Goal: Check status: Check status

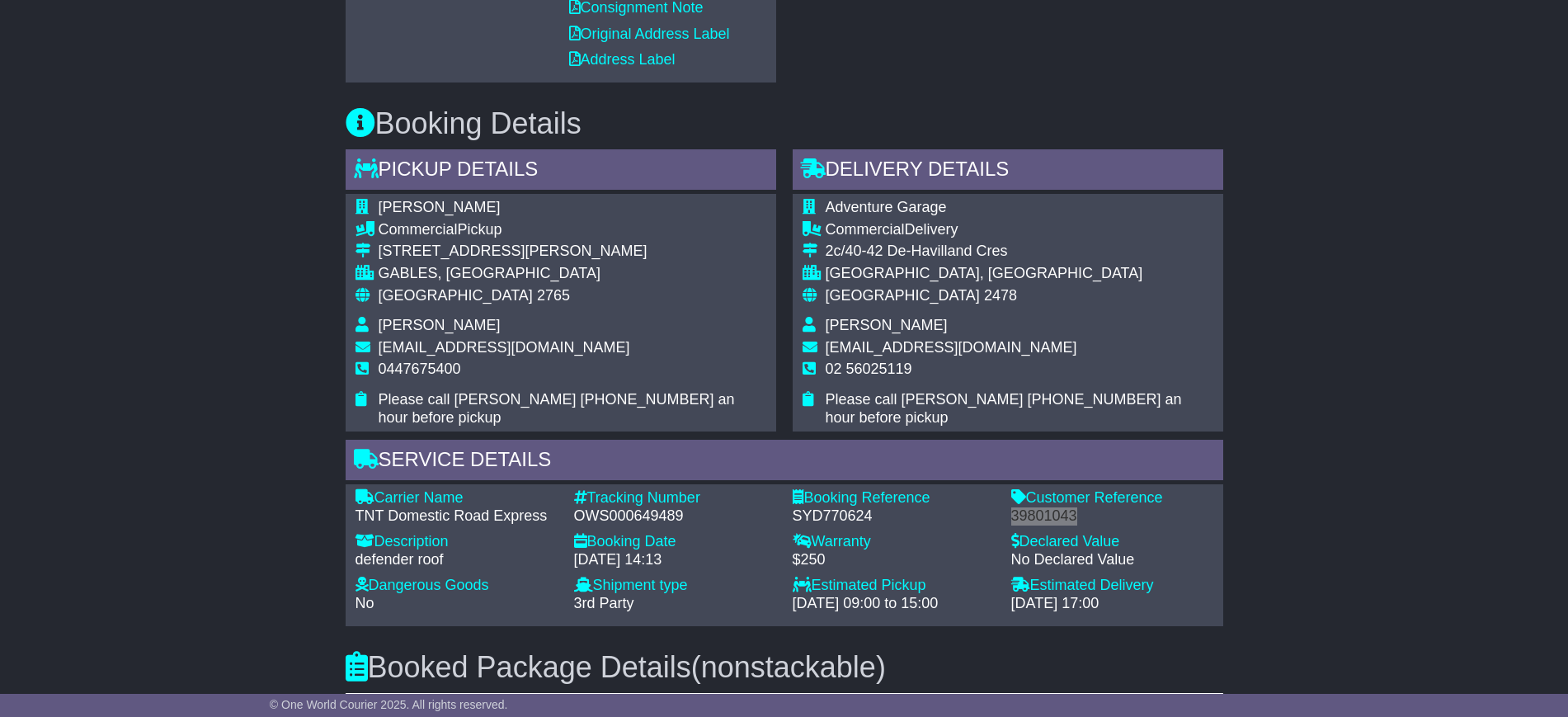
scroll to position [1007, 0]
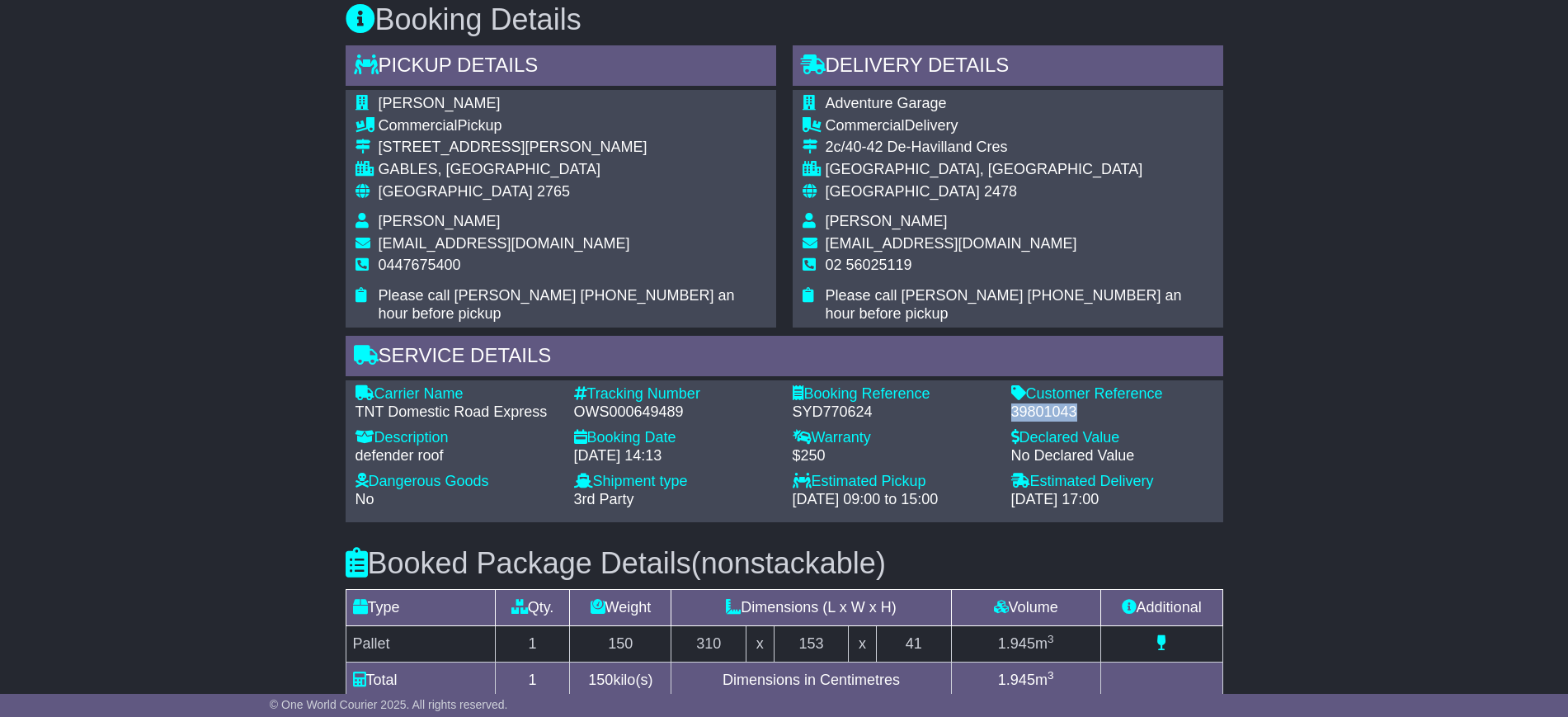
click at [393, 213] on span "[PERSON_NAME]" at bounding box center [439, 221] width 122 height 16
copy span "[PERSON_NAME]"
click at [420, 267] on span "0447675400" at bounding box center [419, 265] width 83 height 16
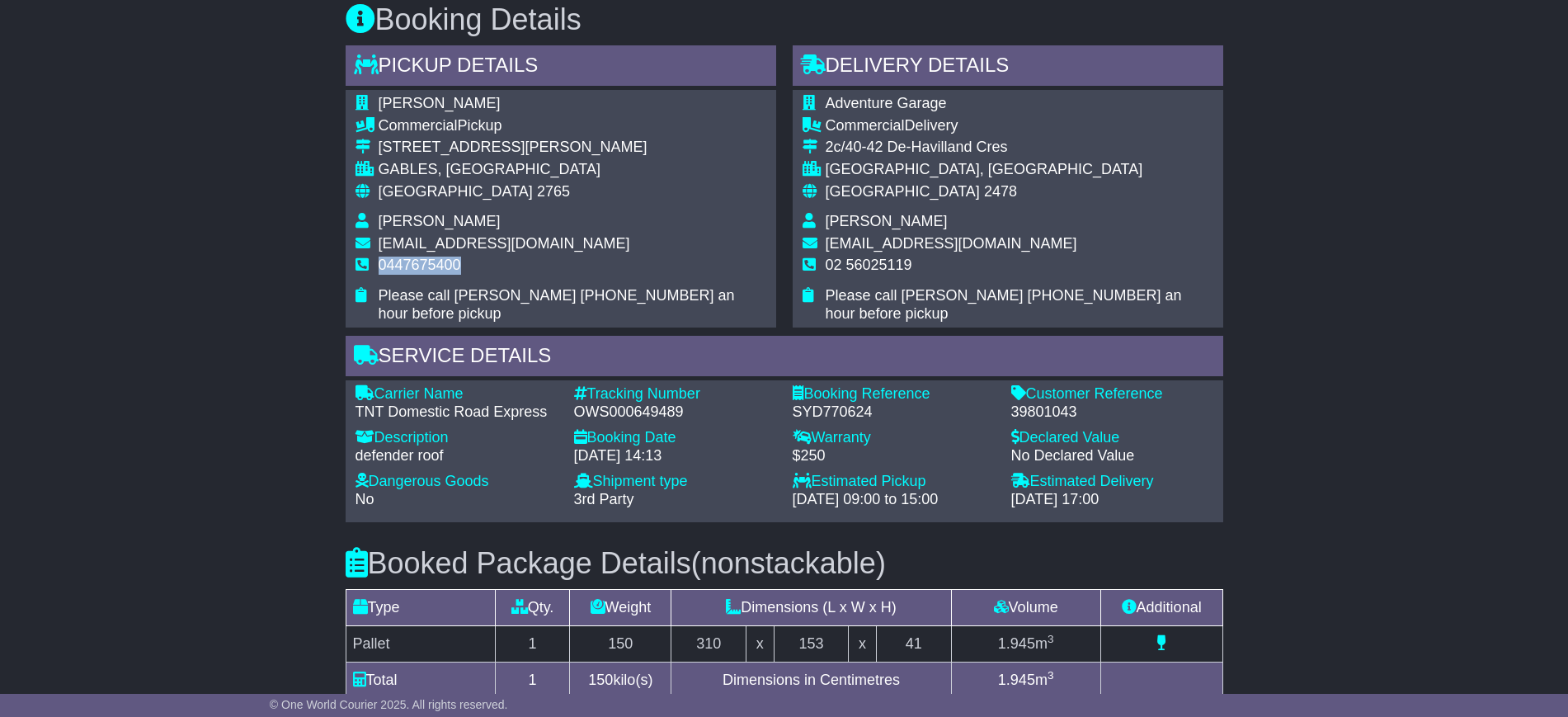
copy span "0447675400"
click at [842, 221] on span "[PERSON_NAME]" at bounding box center [887, 221] width 122 height 16
copy span "[PERSON_NAME]"
click at [854, 269] on span "02 56025119" at bounding box center [869, 265] width 86 height 16
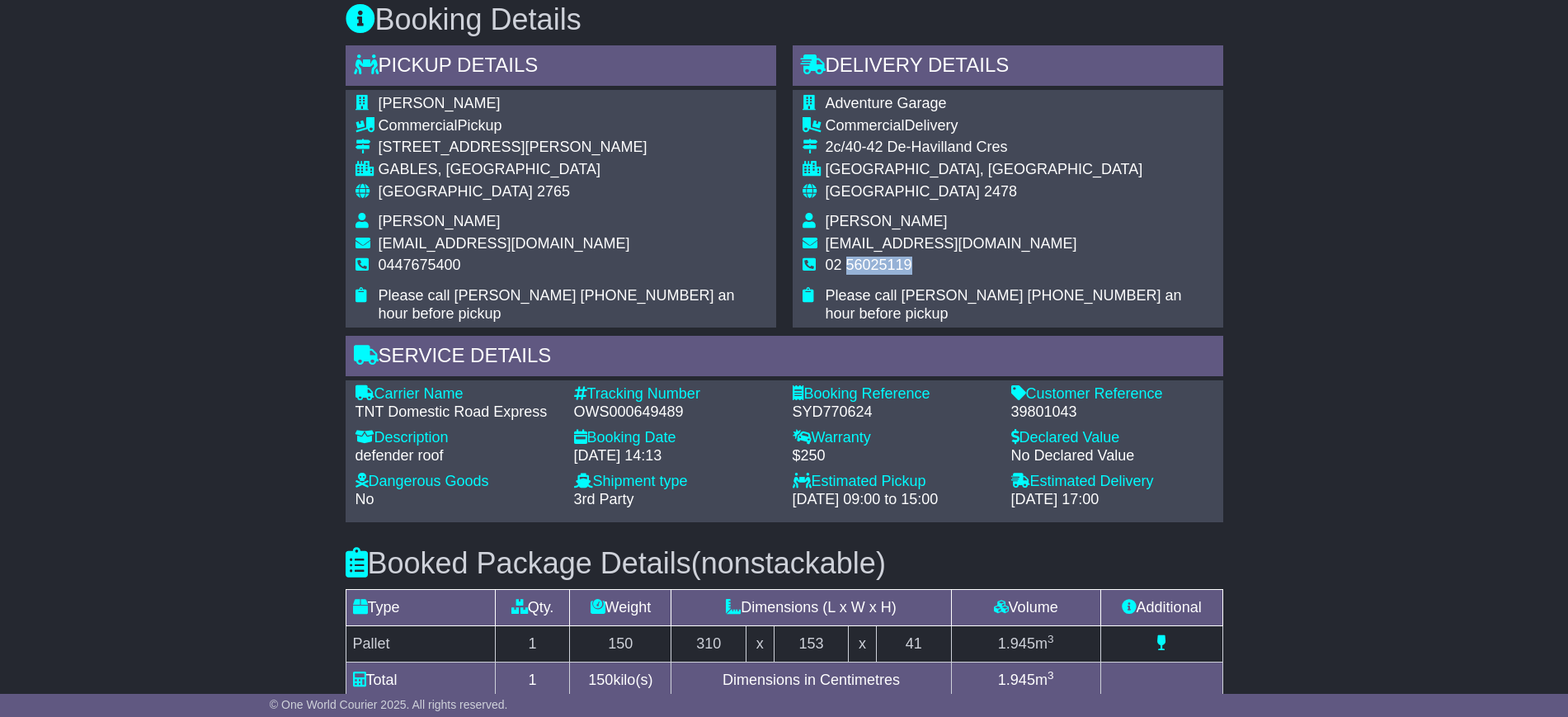
click at [854, 269] on span "02 56025119" at bounding box center [869, 265] width 86 height 16
click at [854, 268] on span "02 56025119" at bounding box center [869, 265] width 86 height 16
copy tbody "02 56025119"
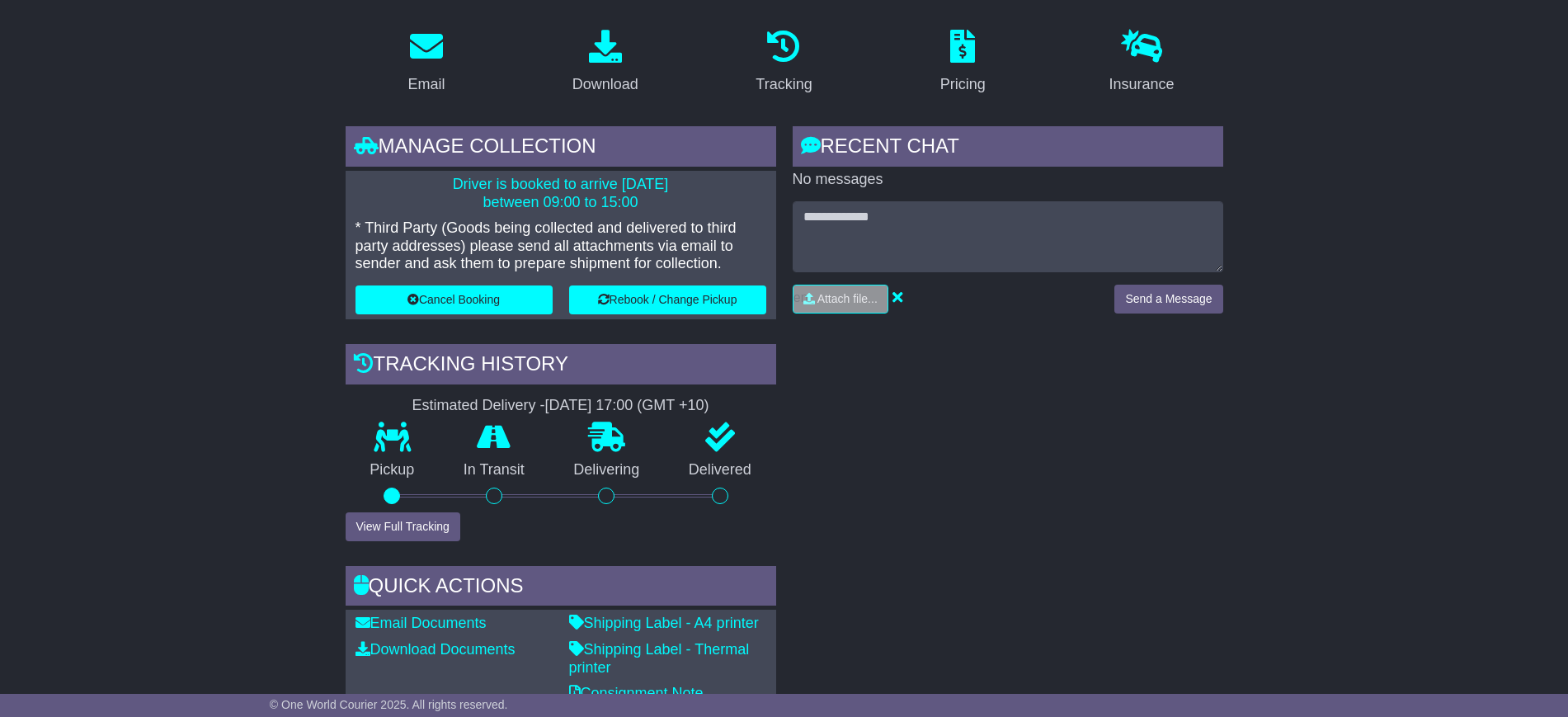
scroll to position [206, 0]
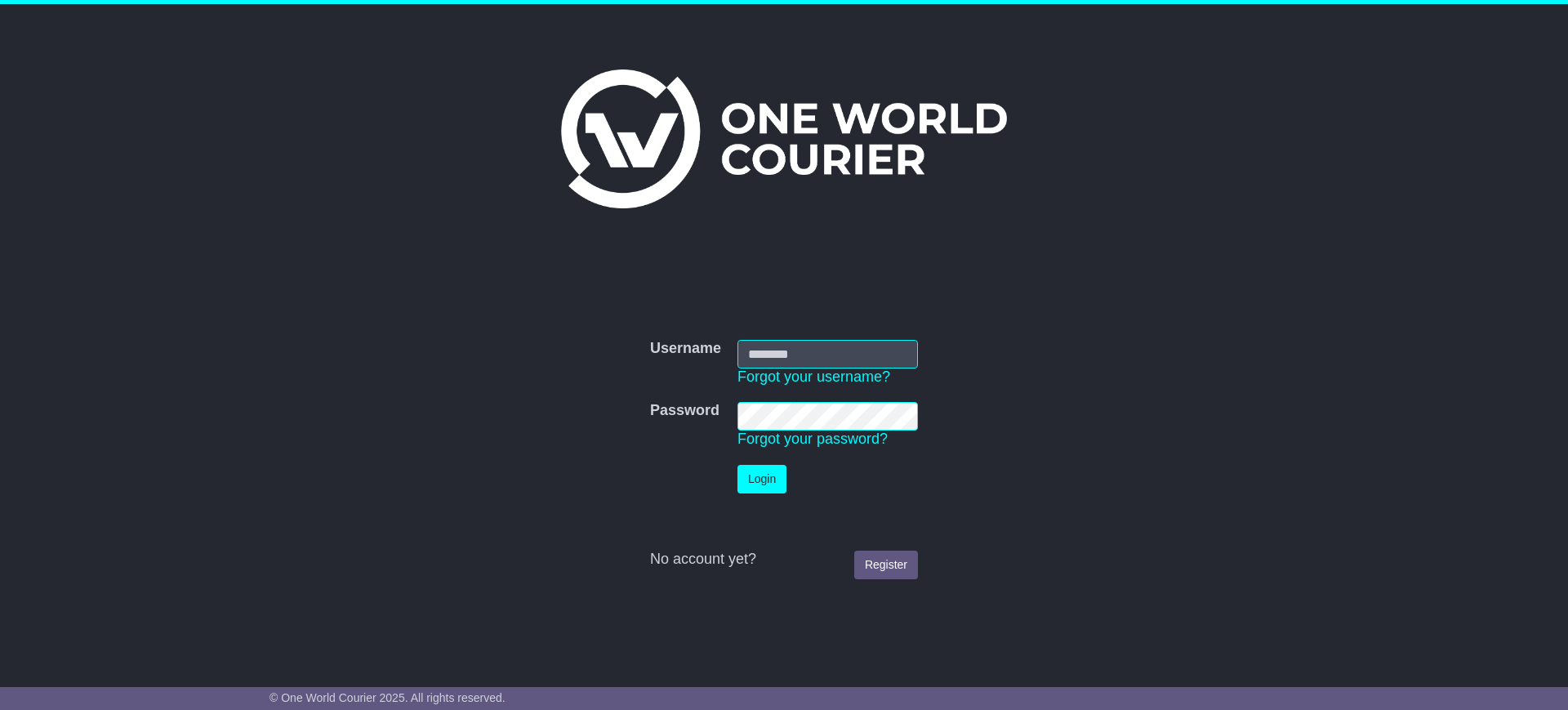
type input "**********"
click at [751, 484] on button "Login" at bounding box center [762, 479] width 49 height 29
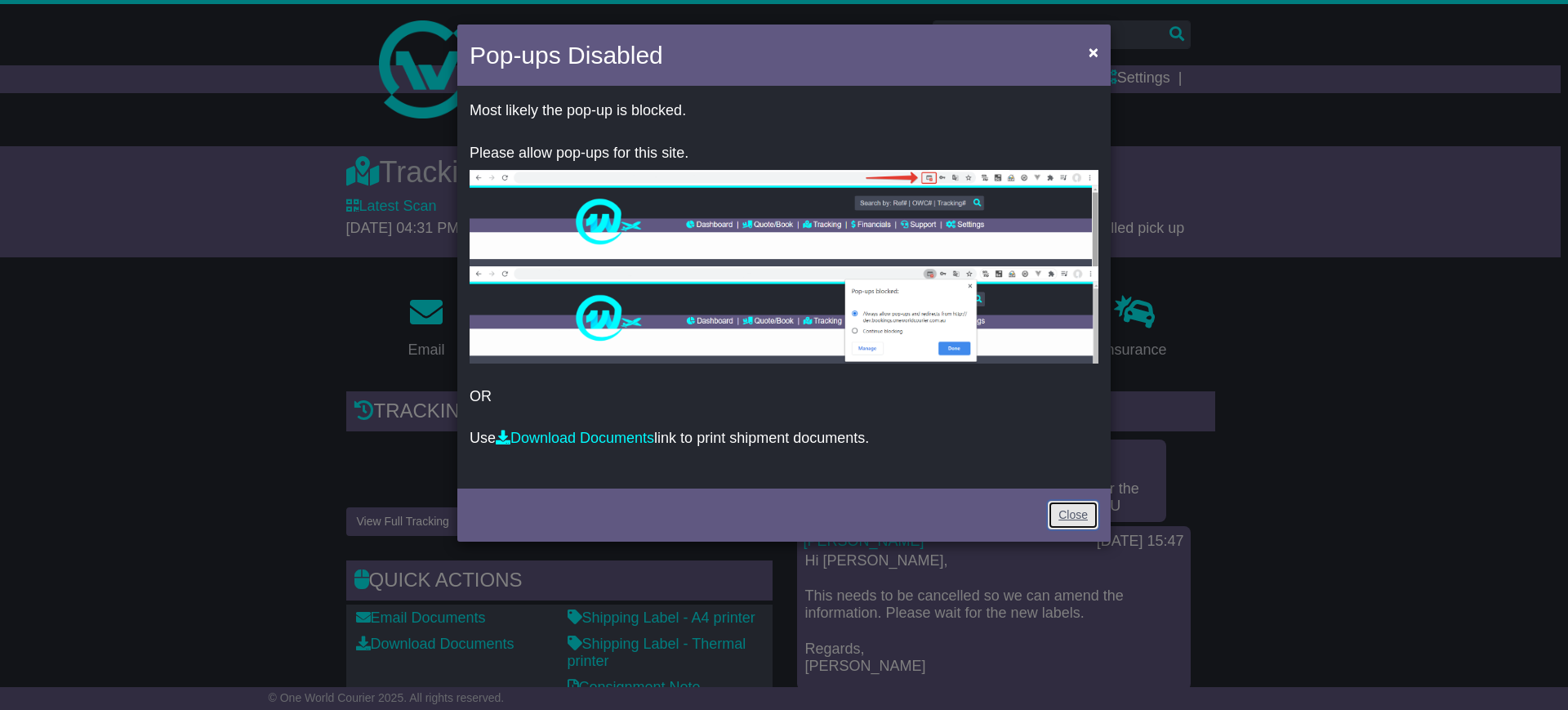
click at [1059, 514] on link "Close" at bounding box center [1073, 515] width 50 height 29
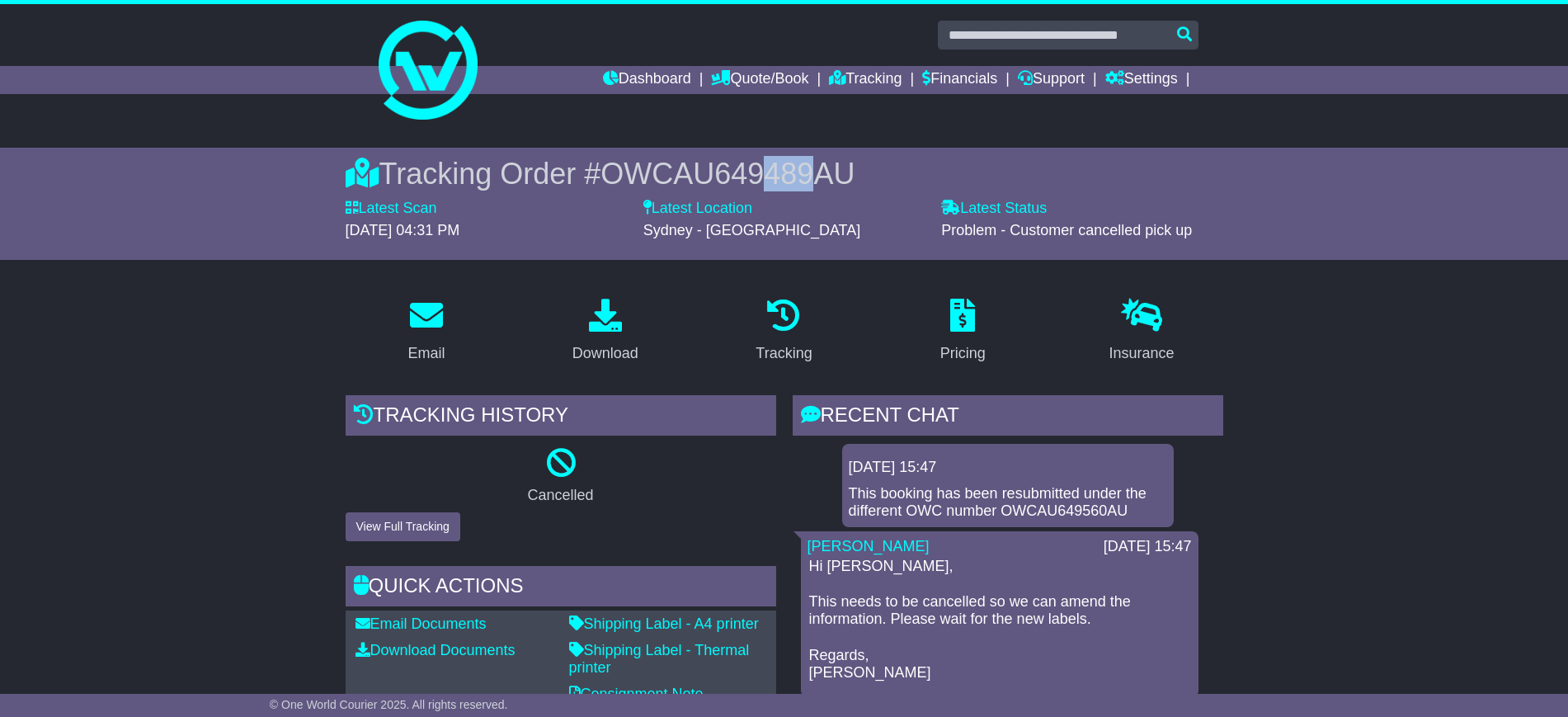
drag, startPoint x: 772, startPoint y: 178, endPoint x: 814, endPoint y: 178, distance: 42.0
click at [814, 178] on span "OWCAU649489AU" at bounding box center [728, 173] width 254 height 34
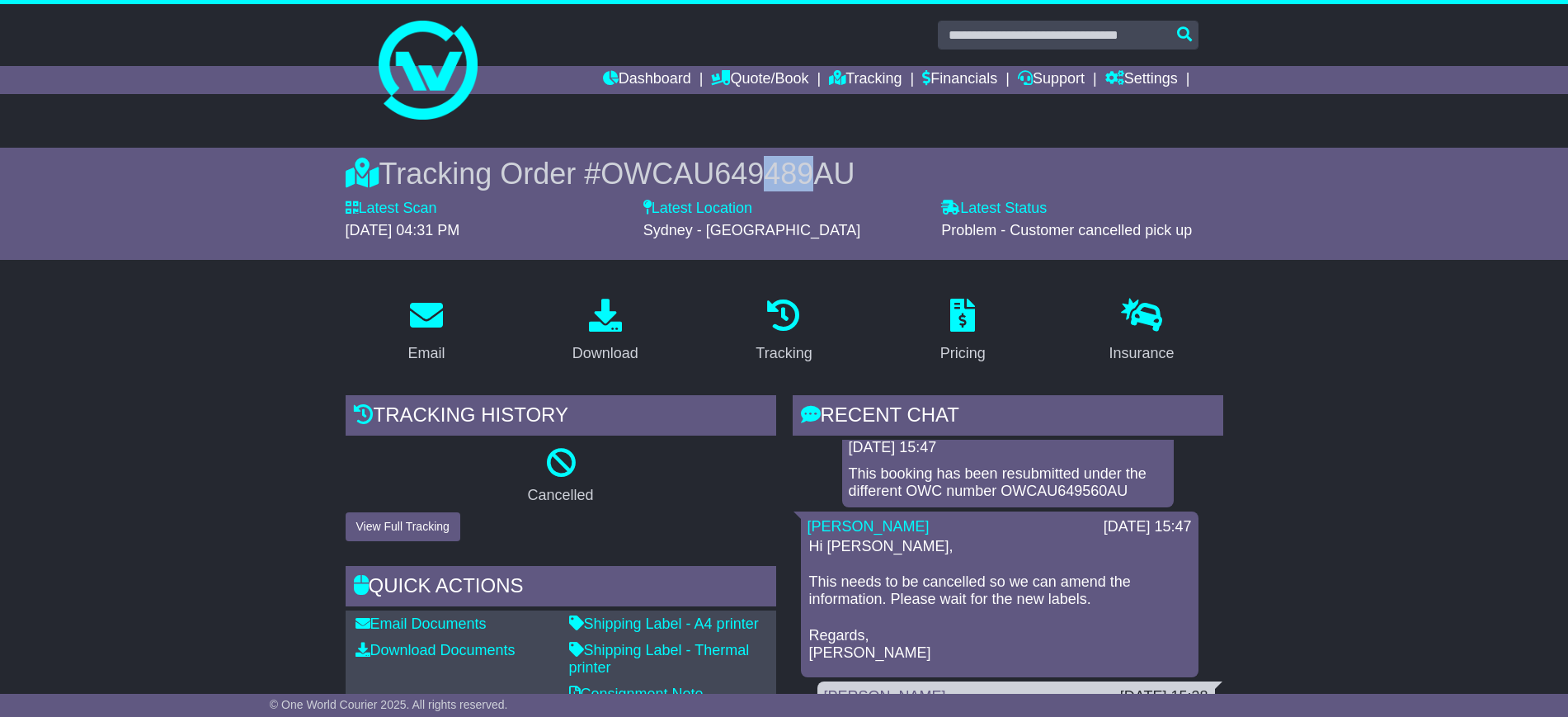
click at [1058, 485] on div "This booking has been resubmitted under the different OWC number OWCAU649560AU" at bounding box center [1008, 482] width 319 height 35
copy div "OWCAU649560AU"
click at [833, 78] on link "Tracking" at bounding box center [865, 80] width 73 height 28
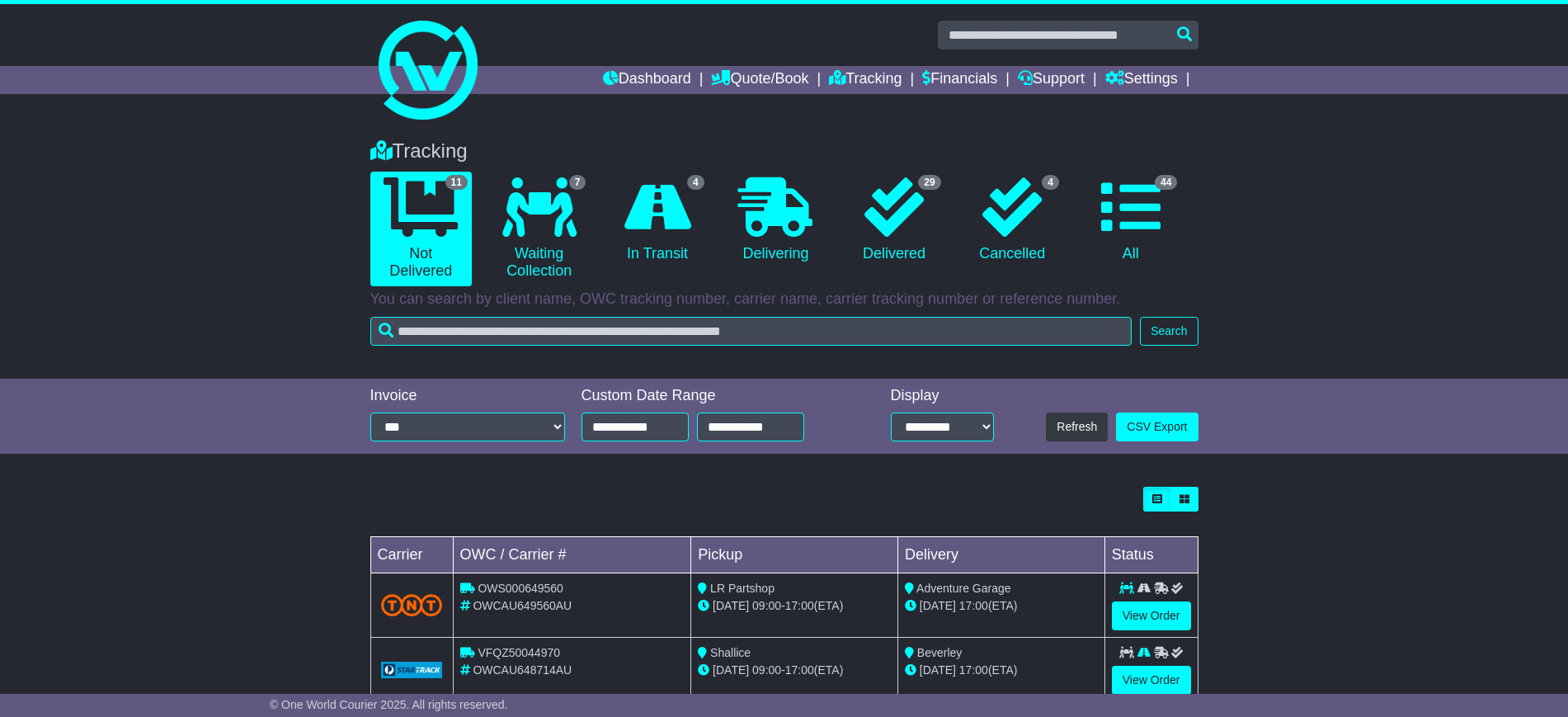
click at [562, 314] on div "Tracking 11 Not Delivered 7 Waiting Collection 4 In Transit 0 Delivering 29 4" at bounding box center [784, 238] width 844 height 231
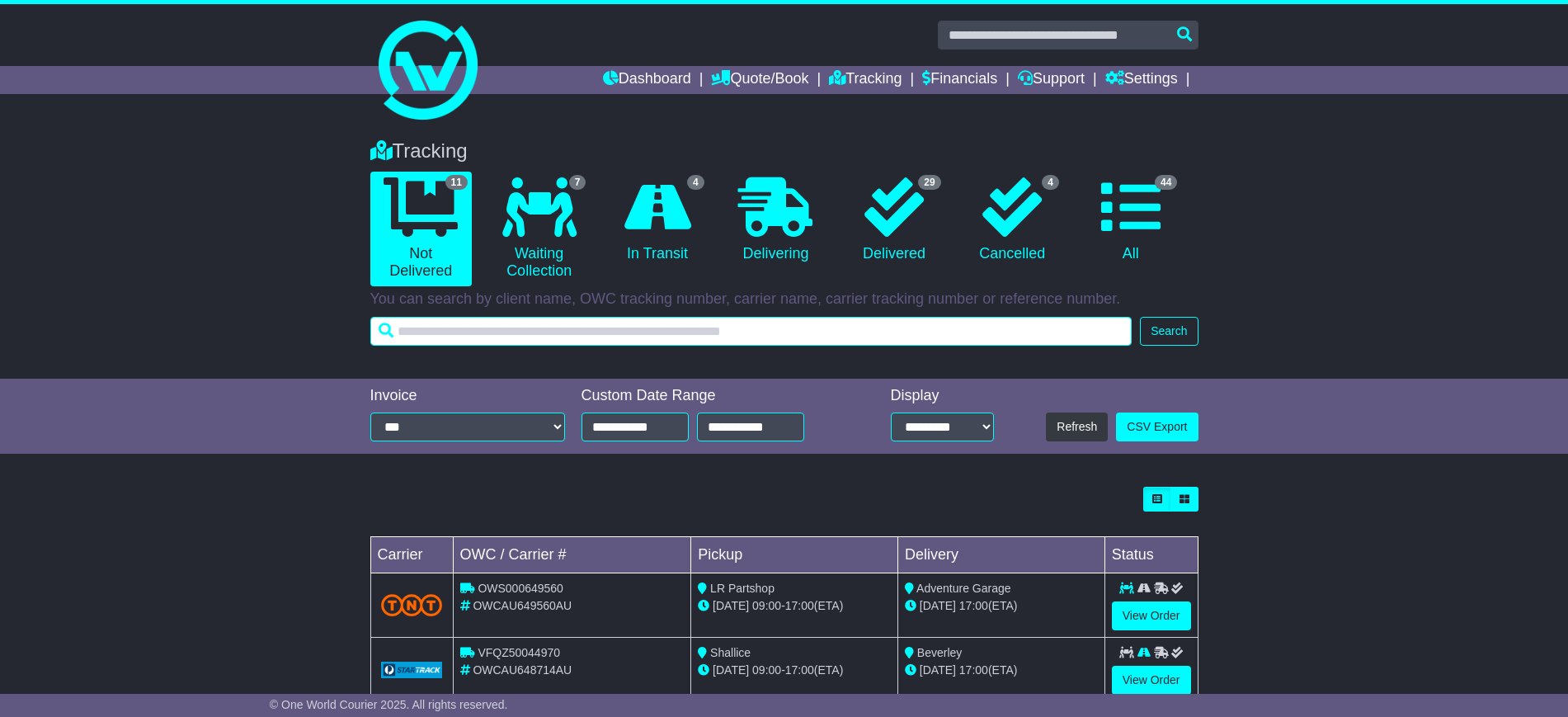
click at [563, 320] on input "text" at bounding box center [752, 331] width 763 height 29
paste input "**********"
type input "**********"
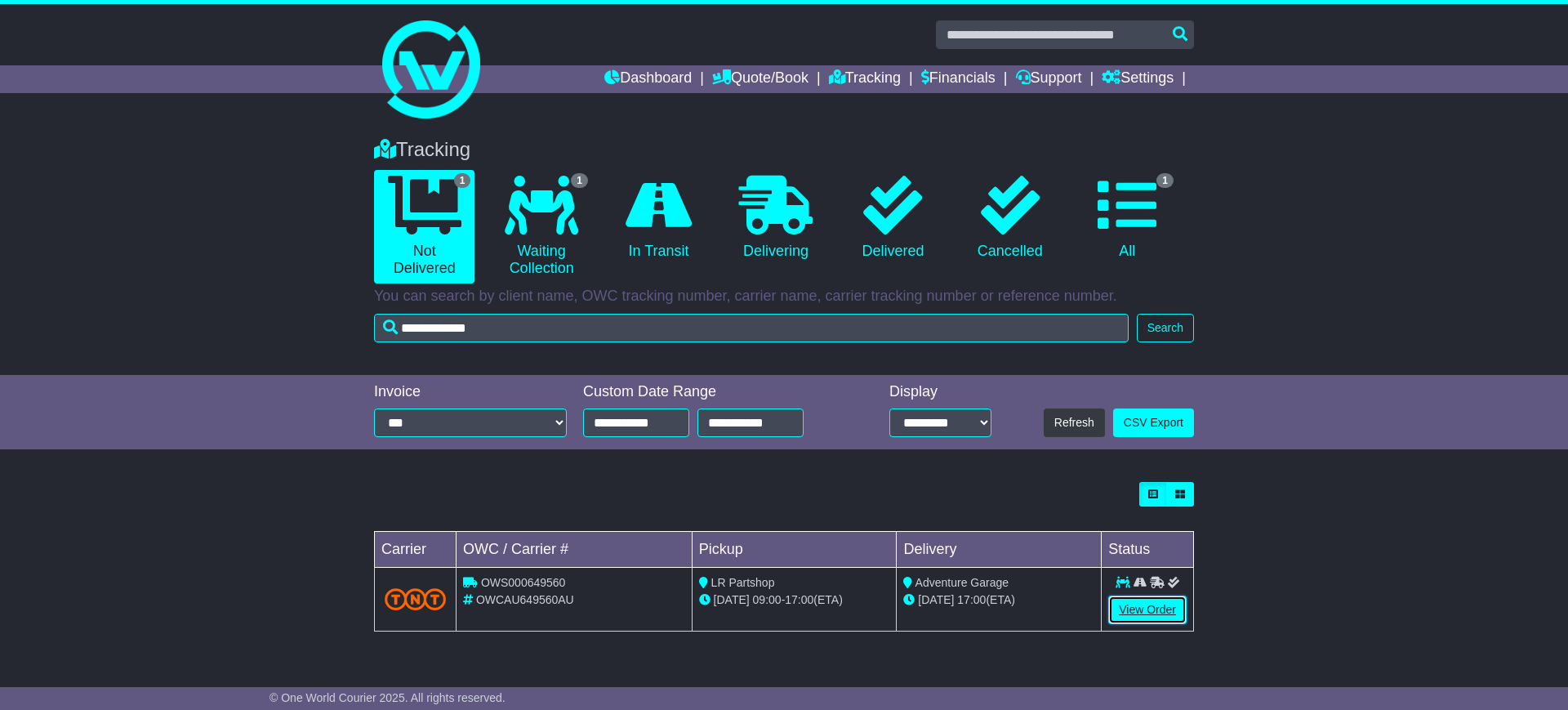
click at [1150, 612] on link "View Order" at bounding box center [1147, 609] width 78 height 29
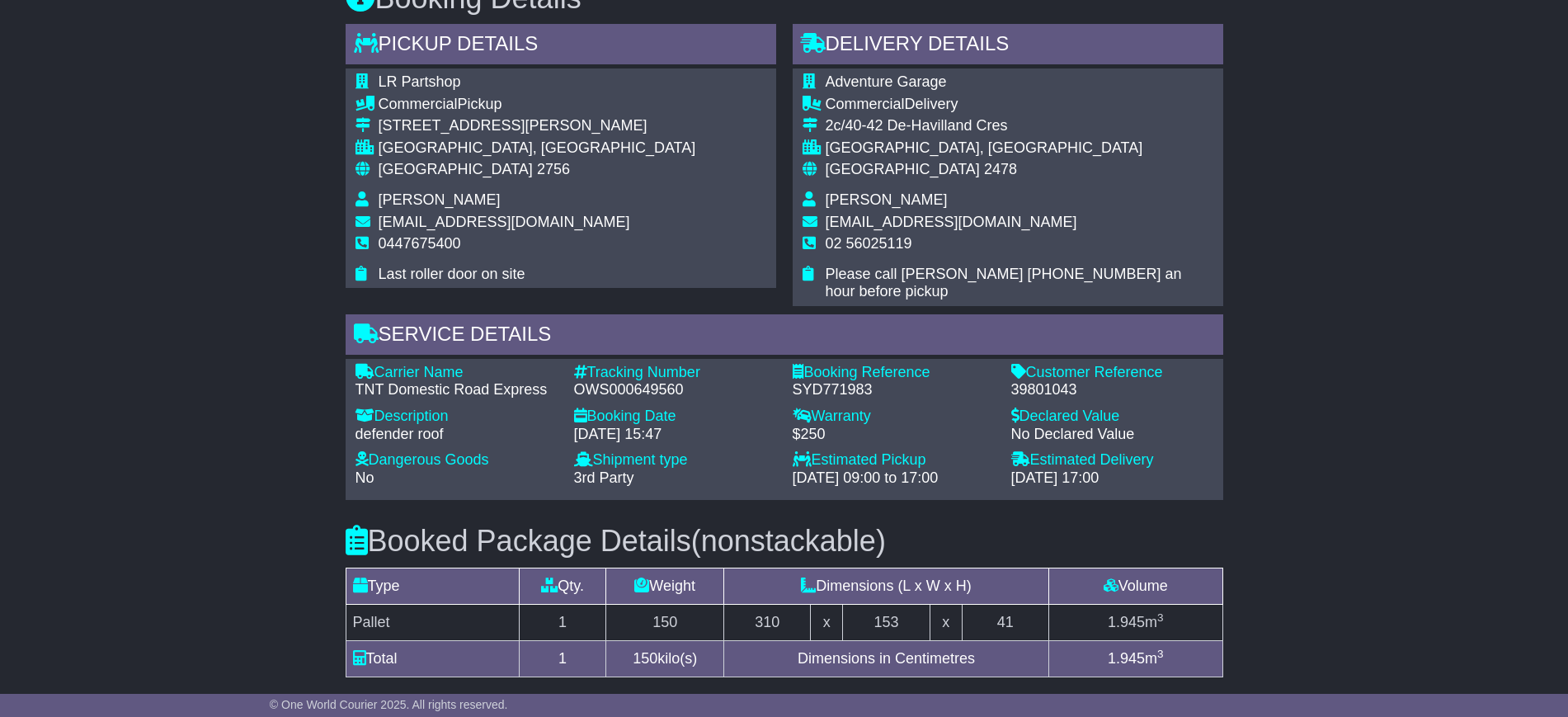
scroll to position [1087, 0]
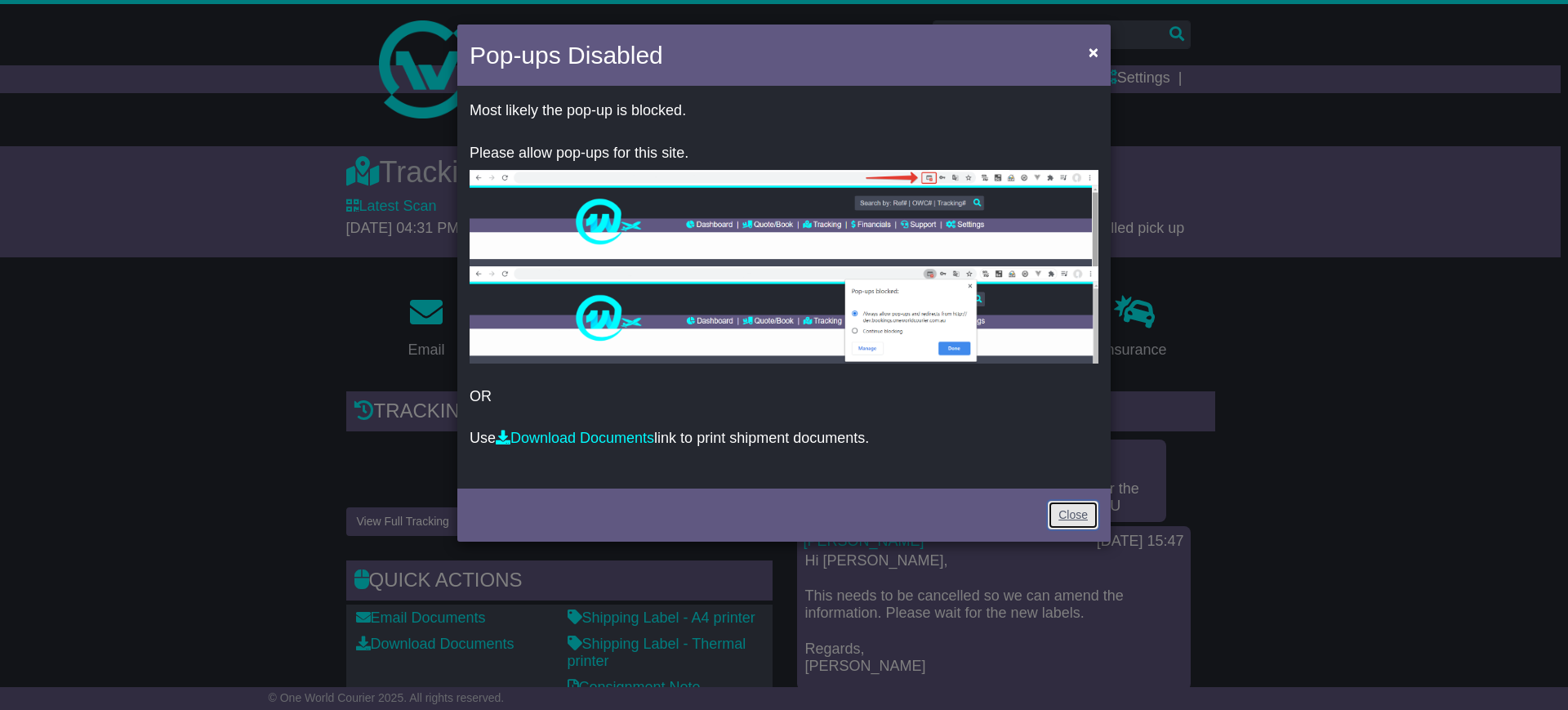
click at [1073, 520] on link "Close" at bounding box center [1073, 515] width 50 height 29
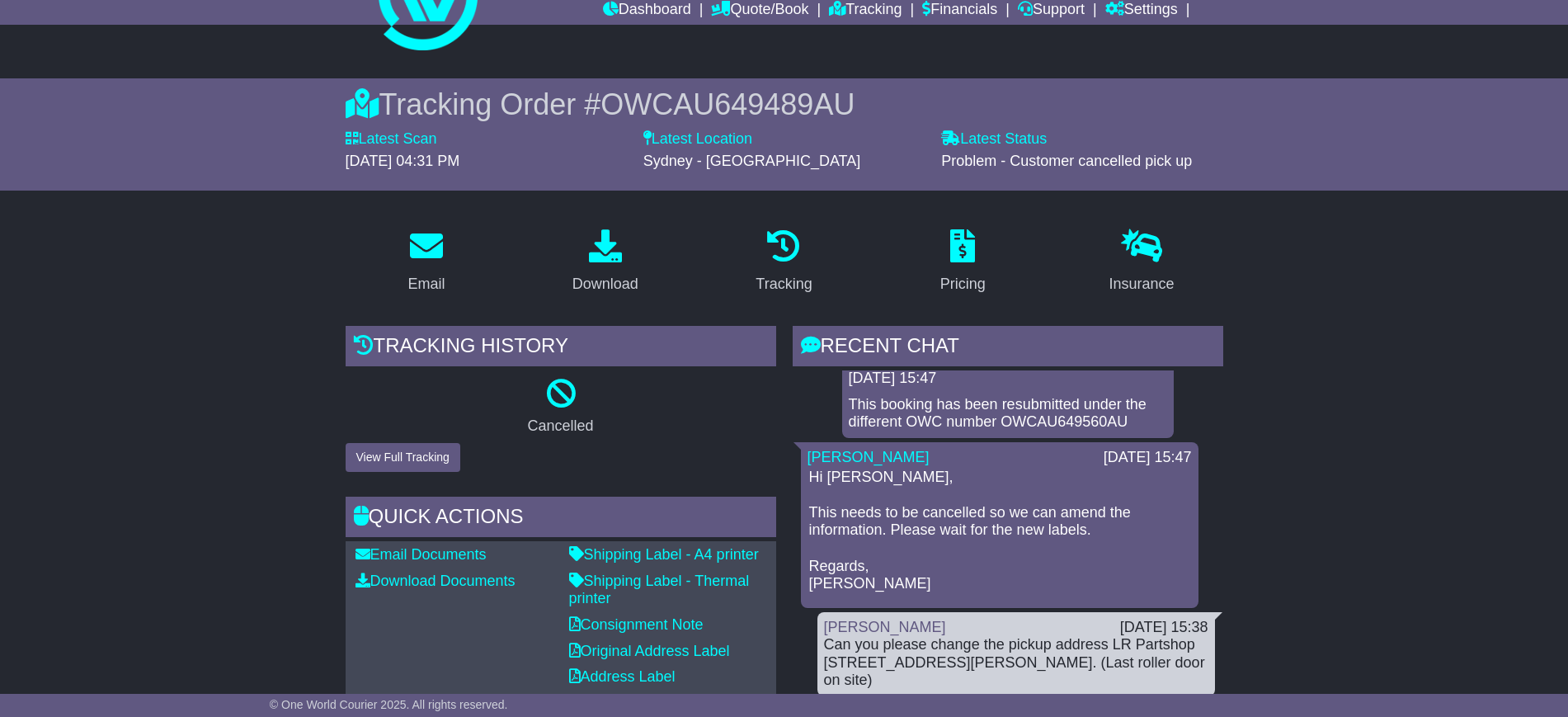
scroll to position [103, 0]
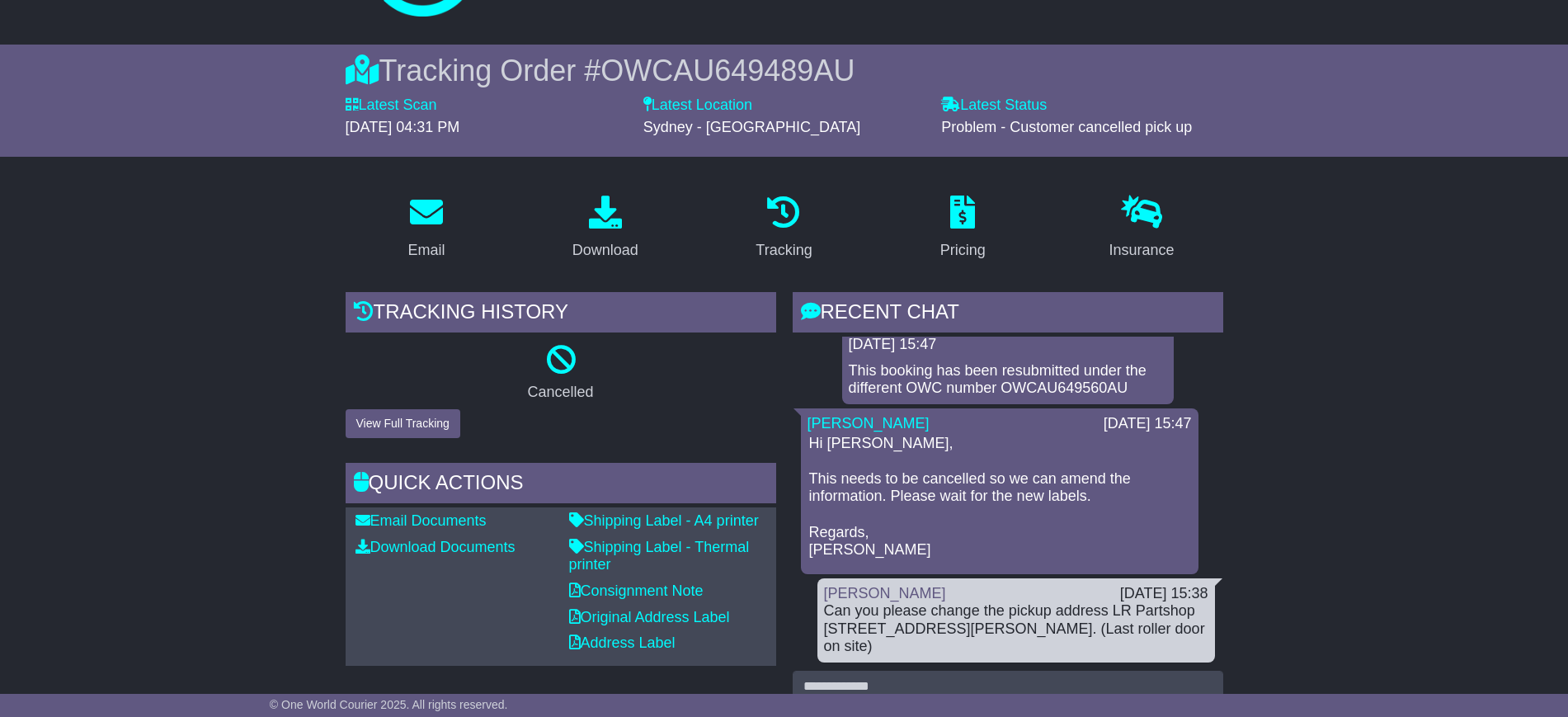
click at [1060, 389] on div "This booking has been resubmitted under the different OWC number OWCAU649560AU" at bounding box center [1008, 379] width 319 height 35
copy div "OWCAU649560AU"
